Goal: Task Accomplishment & Management: Manage account settings

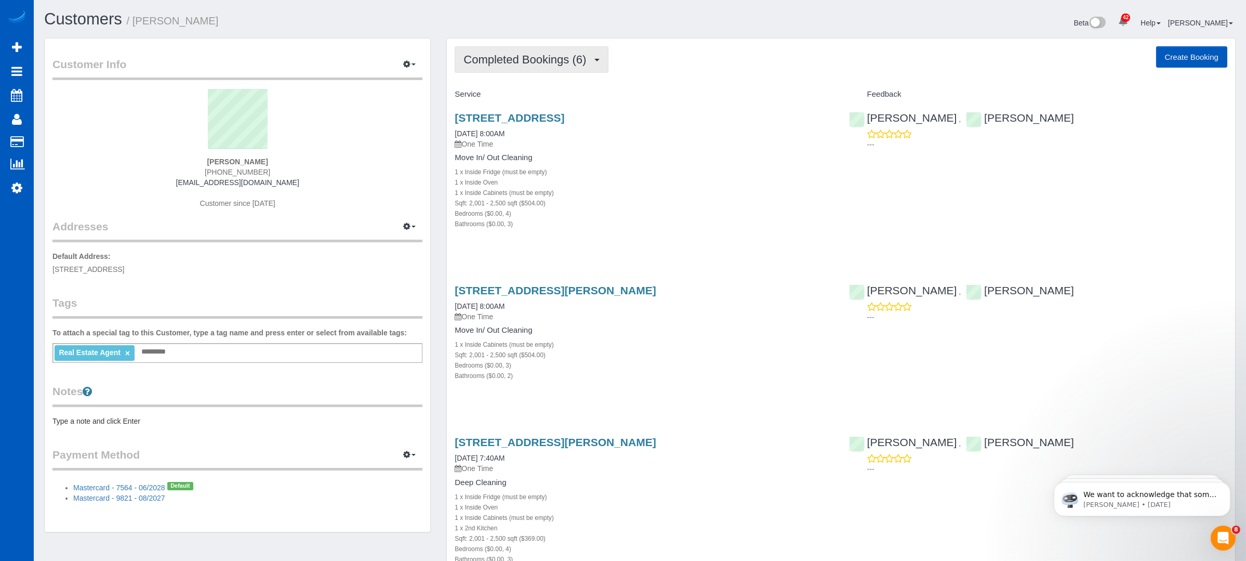
click at [575, 68] on button "Completed Bookings (6)" at bounding box center [532, 59] width 154 height 27
drag, startPoint x: 306, startPoint y: 185, endPoint x: 179, endPoint y: 181, distance: 126.9
click at [179, 181] on div "Amie Armstrong (425) 773-4381 amiearmstrong@windermere.com Customer since 2023" at bounding box center [237, 154] width 370 height 130
click at [541, 56] on span "Completed Bookings (6)" at bounding box center [528, 59] width 128 height 13
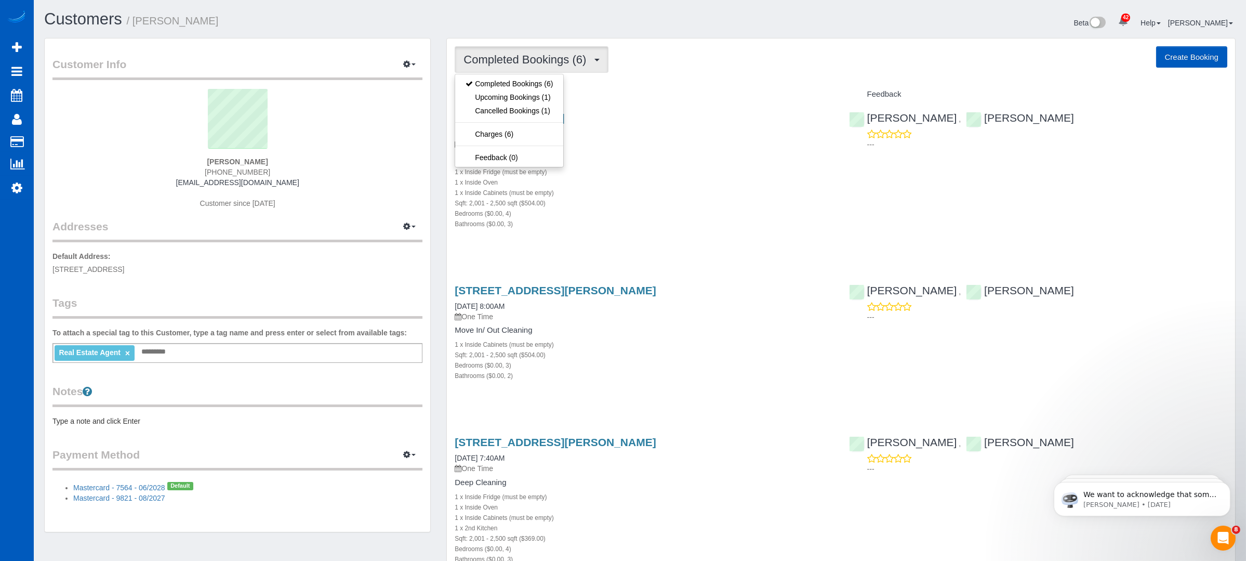
click at [708, 33] on div "Beta 42 Your Notifications You have 0 alerts × You have 1 to charge for 09/29/2…" at bounding box center [942, 24] width 604 height 28
click at [560, 46] on button "Completed Bookings (6)" at bounding box center [532, 59] width 154 height 27
click at [551, 98] on link "Upcoming Bookings (1)" at bounding box center [509, 97] width 108 height 14
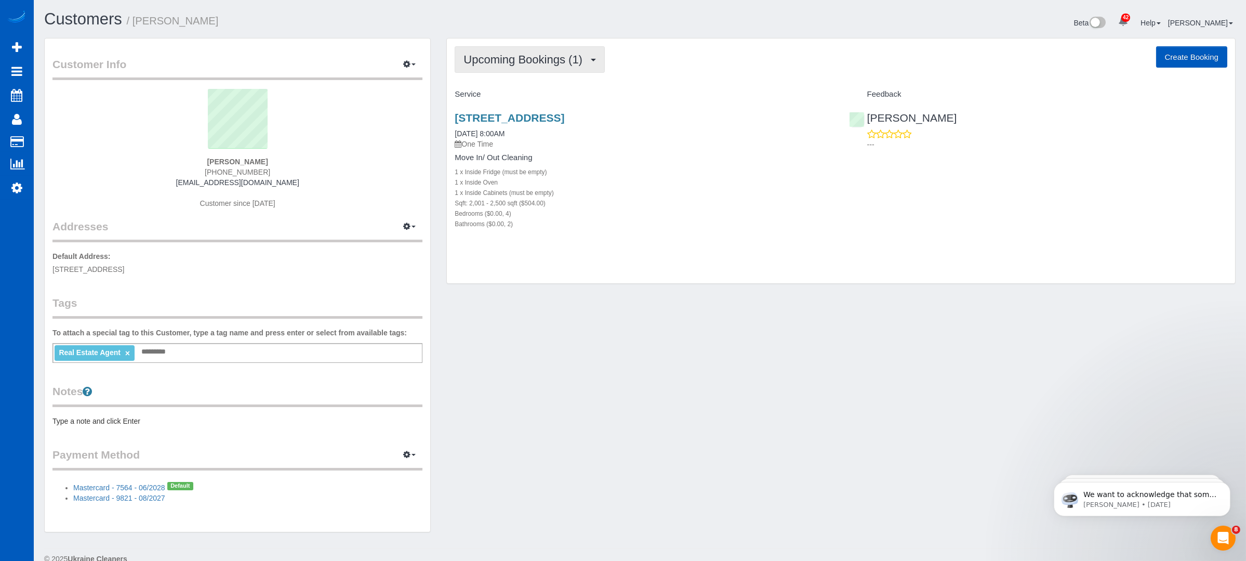
click at [547, 63] on span "Upcoming Bookings (1)" at bounding box center [526, 59] width 124 height 13
click at [668, 55] on div "Upcoming Bookings (1) Completed Bookings (6) Upcoming Bookings (1) Cancelled Bo…" at bounding box center [841, 59] width 773 height 27
click at [549, 52] on button "Upcoming Bookings (1)" at bounding box center [530, 59] width 150 height 27
click at [532, 80] on link "Completed Bookings (6)" at bounding box center [509, 84] width 108 height 14
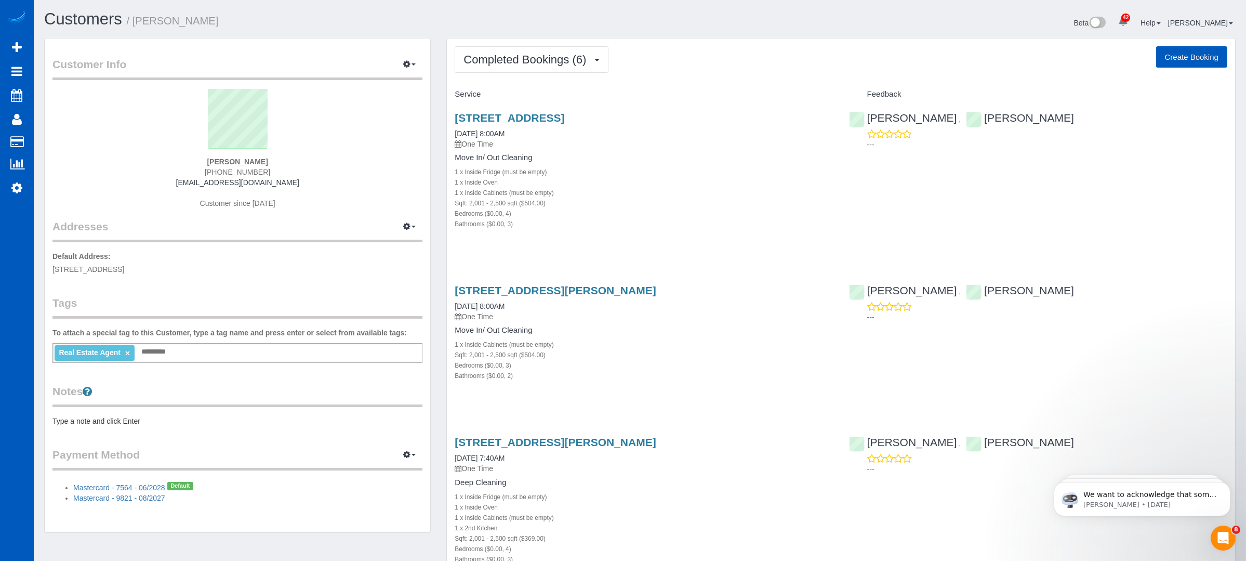
click at [754, 48] on div "Completed Bookings (6) Completed Bookings (6) Upcoming Bookings (1) Cancelled B…" at bounding box center [841, 59] width 773 height 27
click at [544, 113] on link "4921 147th Pl Se, Everett, WA 98208" at bounding box center [510, 118] width 110 height 12
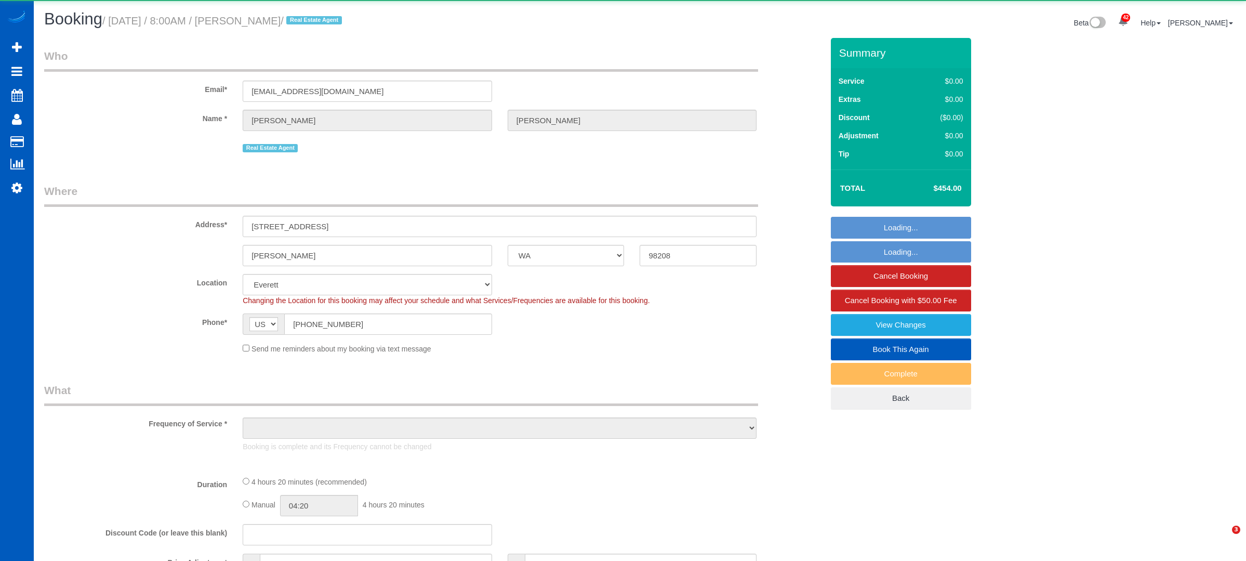
select select "WA"
select select "object:1291"
select select "string:fspay-29fb7387-665f-439c-9dce-09a3bf446a93"
select select "199"
select select "2001"
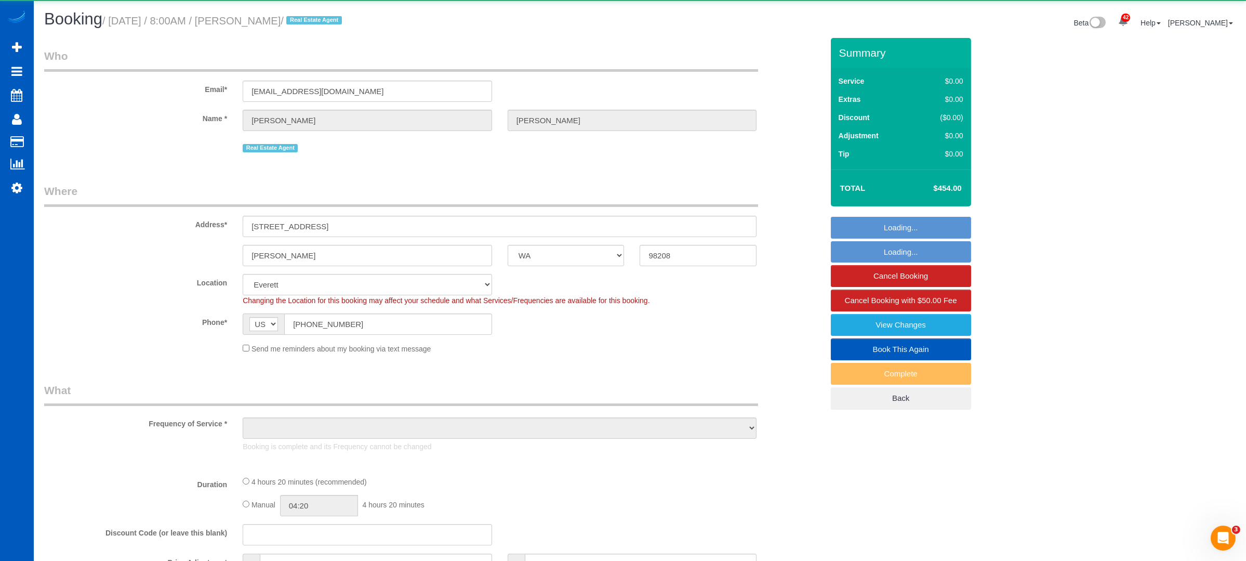
select select "4"
select select "3"
select select "spot1"
